Goal: Navigation & Orientation: Go to known website

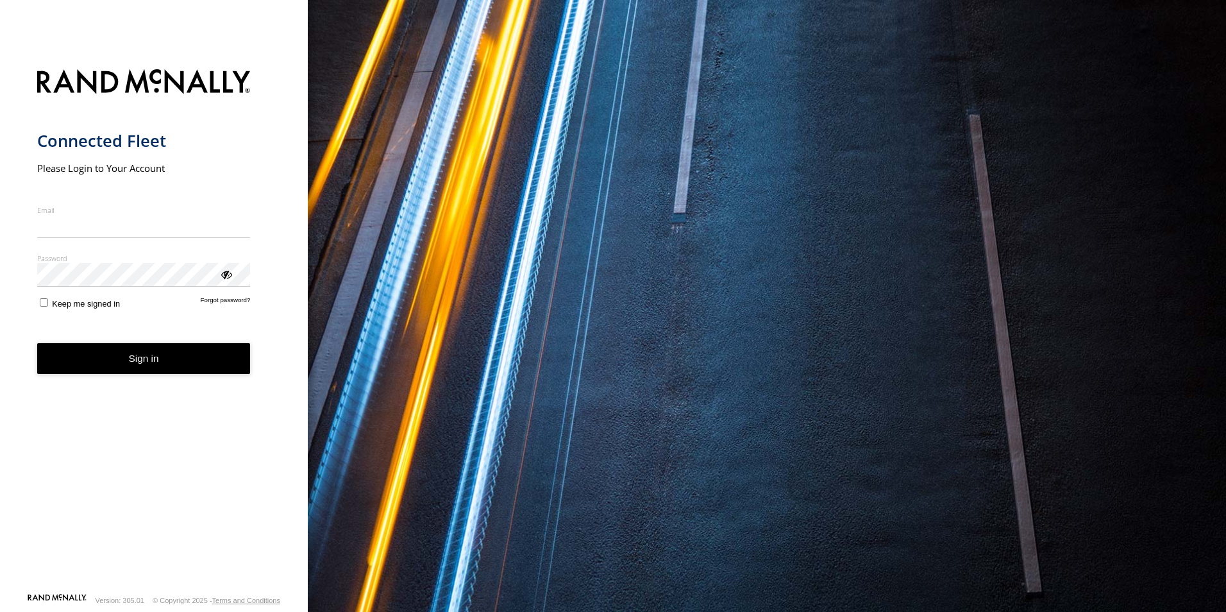
type input "**********"
click at [142, 366] on button "Sign in" at bounding box center [144, 358] width 214 height 31
